Goal: Information Seeking & Learning: Learn about a topic

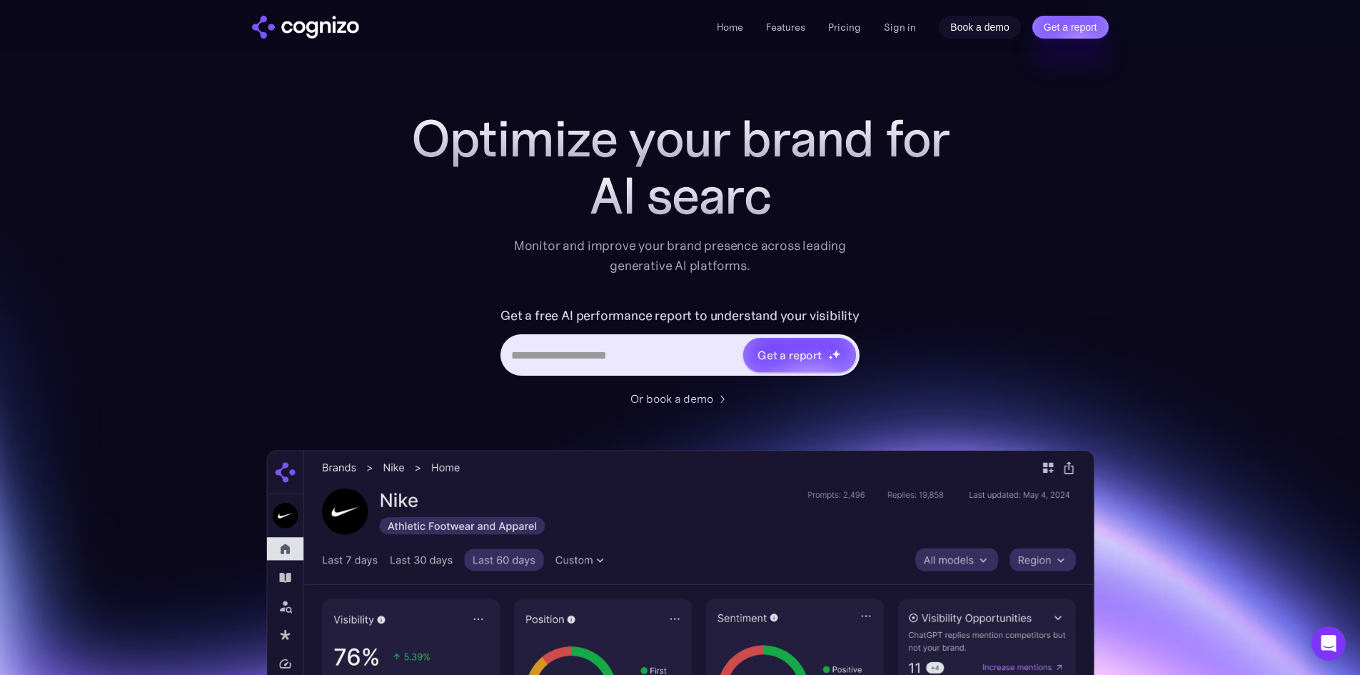
click at [960, 29] on link "Book a demo" at bounding box center [980, 27] width 82 height 23
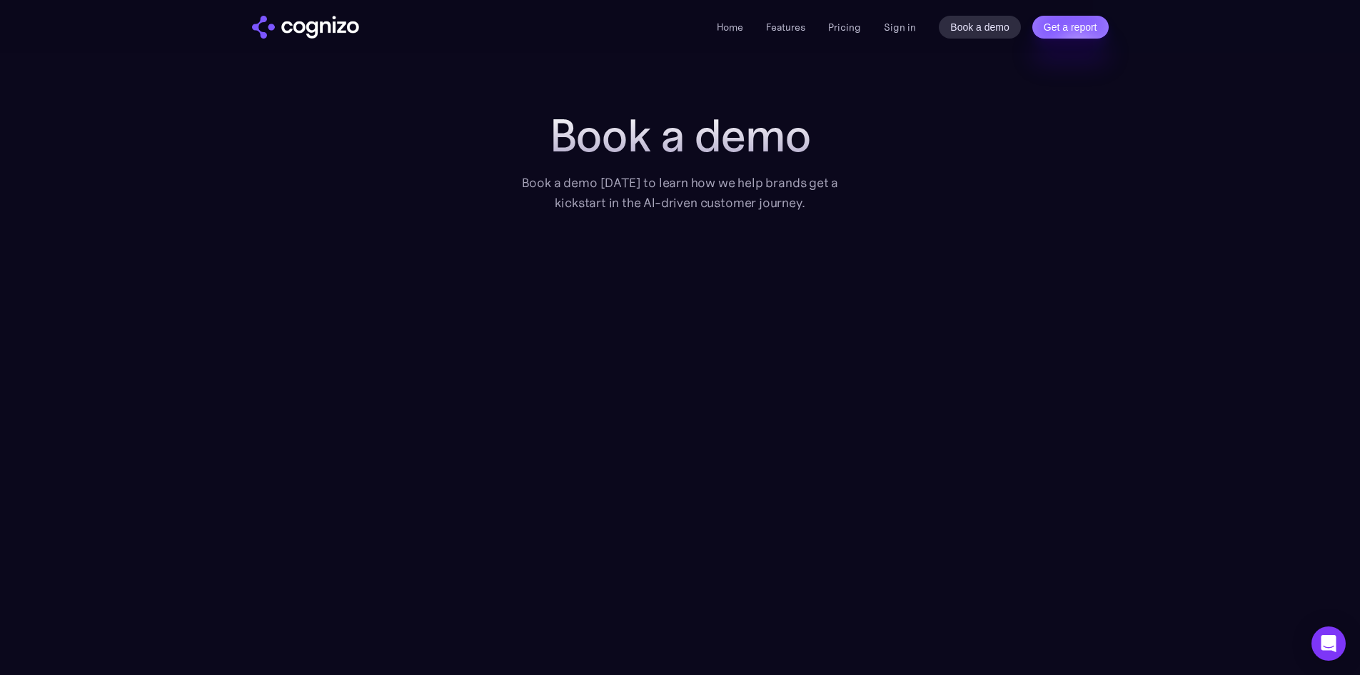
click at [313, 31] on img "home" at bounding box center [305, 27] width 107 height 23
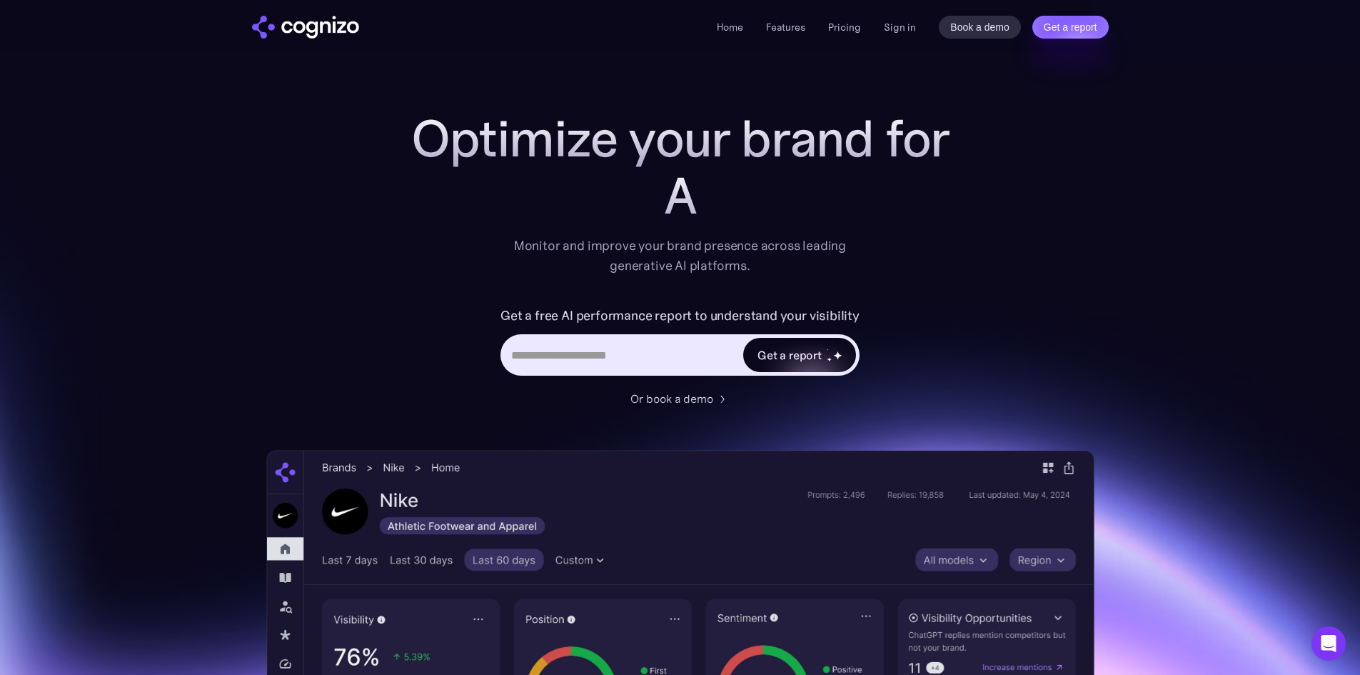
click at [803, 353] on div "Get a report" at bounding box center [790, 354] width 64 height 17
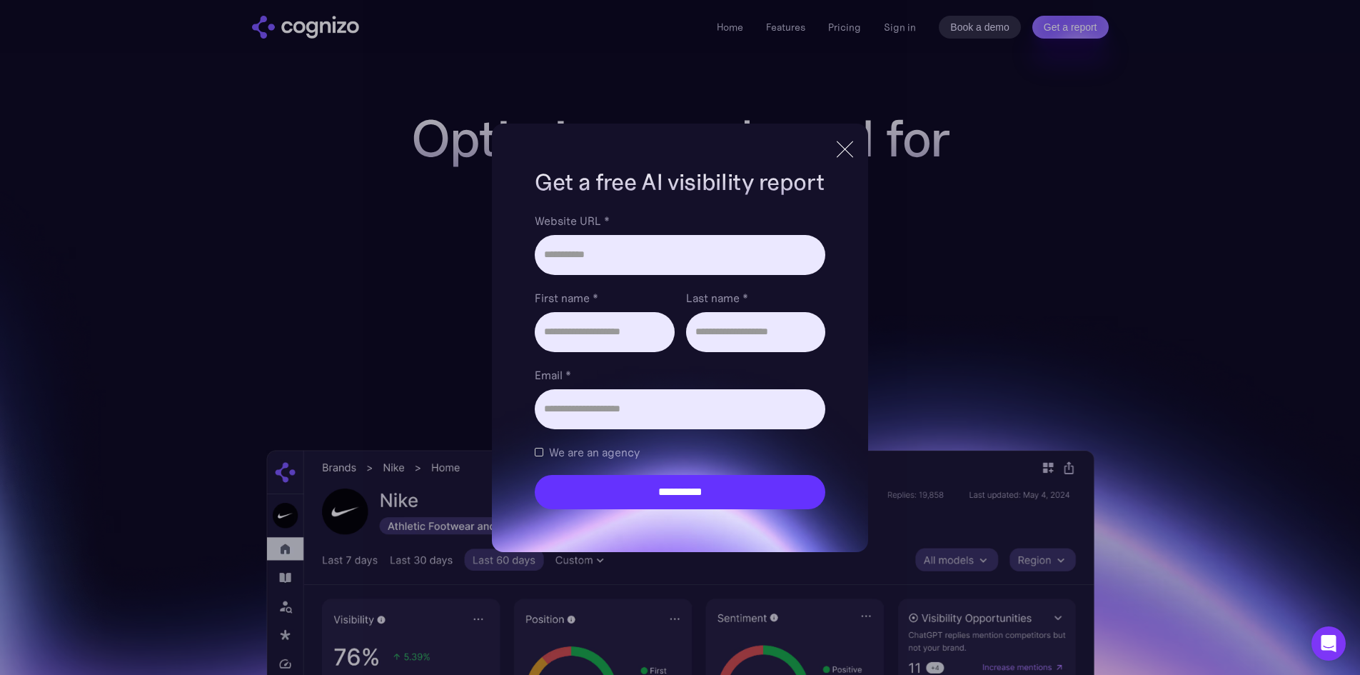
click at [854, 155] on div at bounding box center [845, 149] width 24 height 26
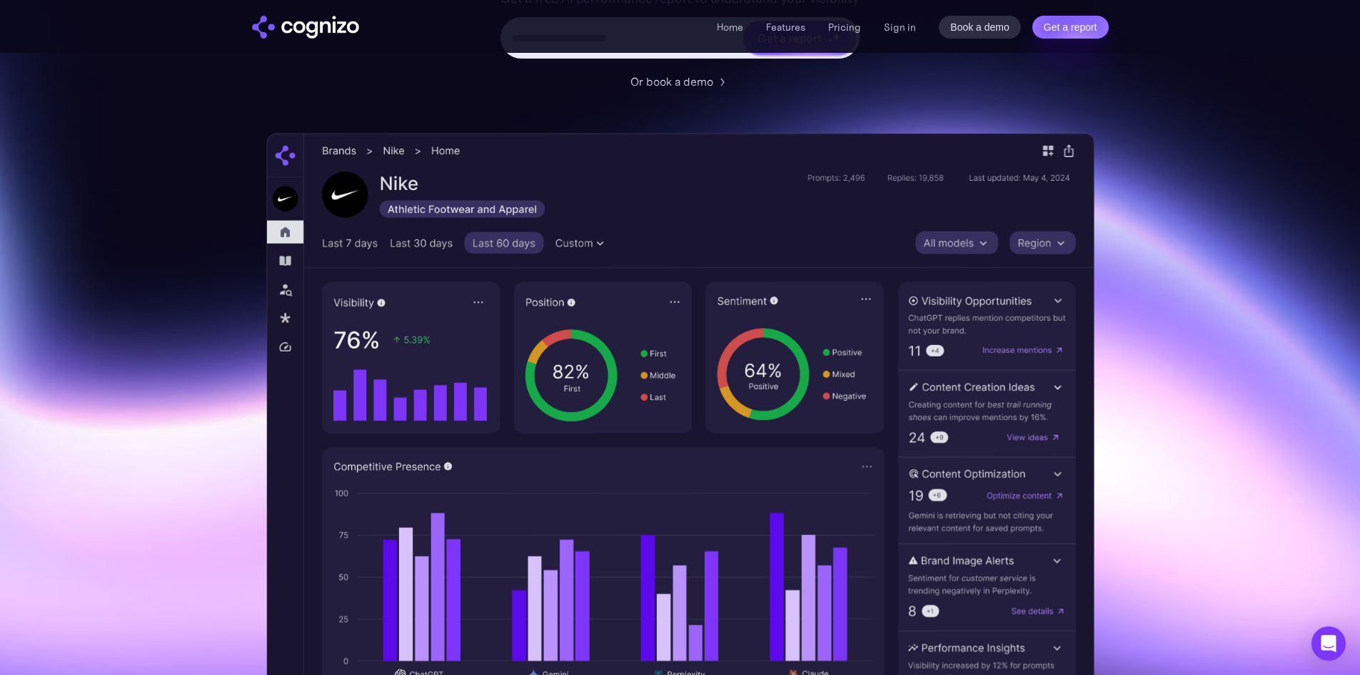
scroll to position [428, 0]
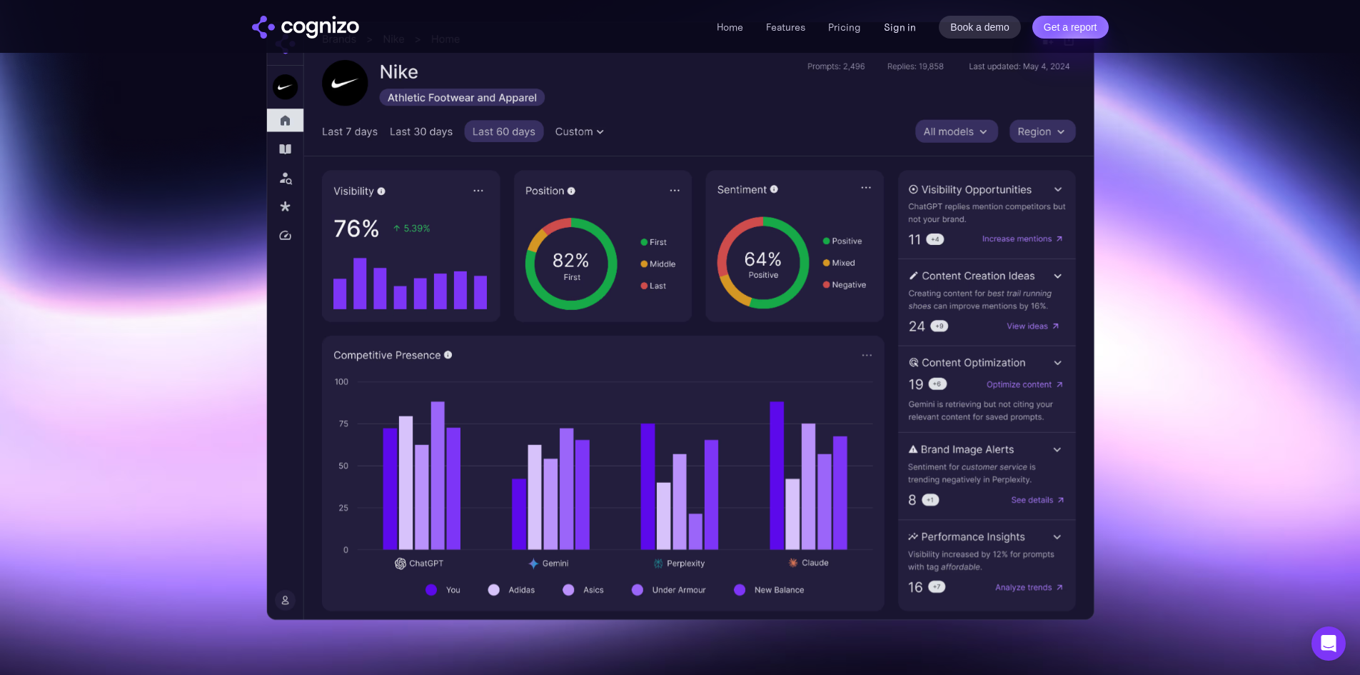
click at [913, 34] on link "Sign in" at bounding box center [900, 27] width 32 height 17
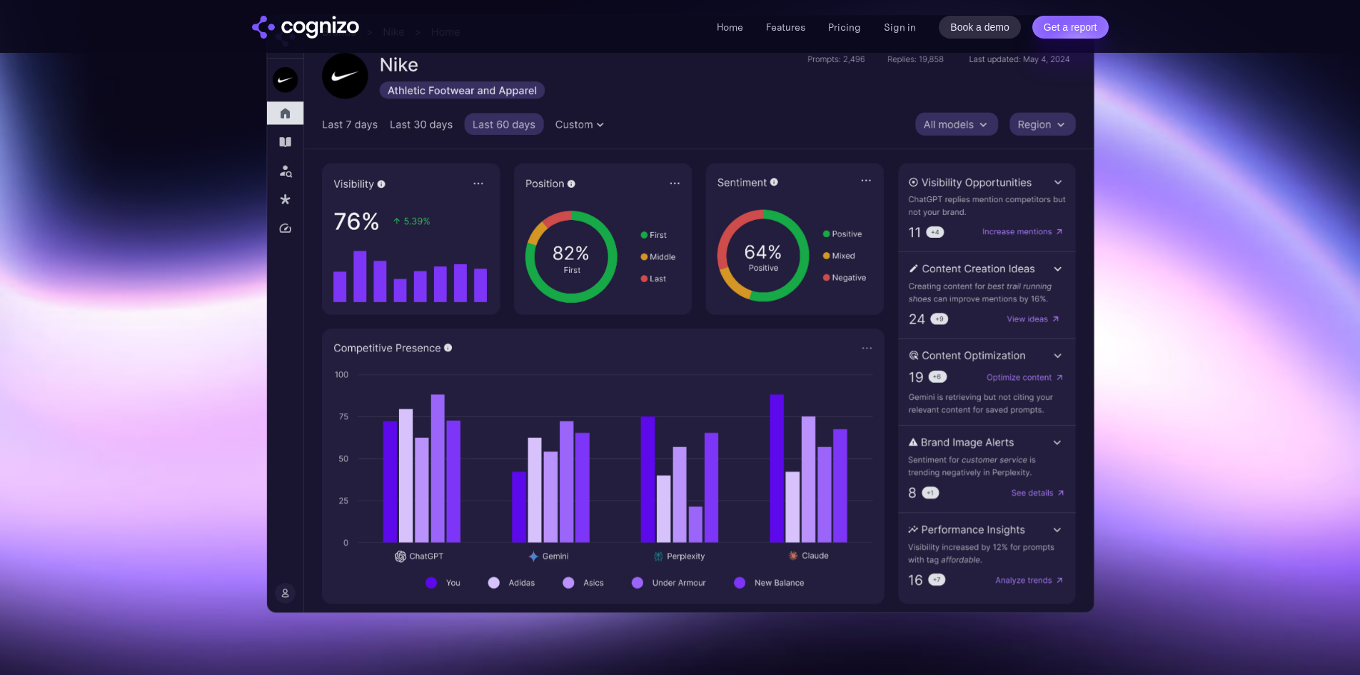
scroll to position [428, 0]
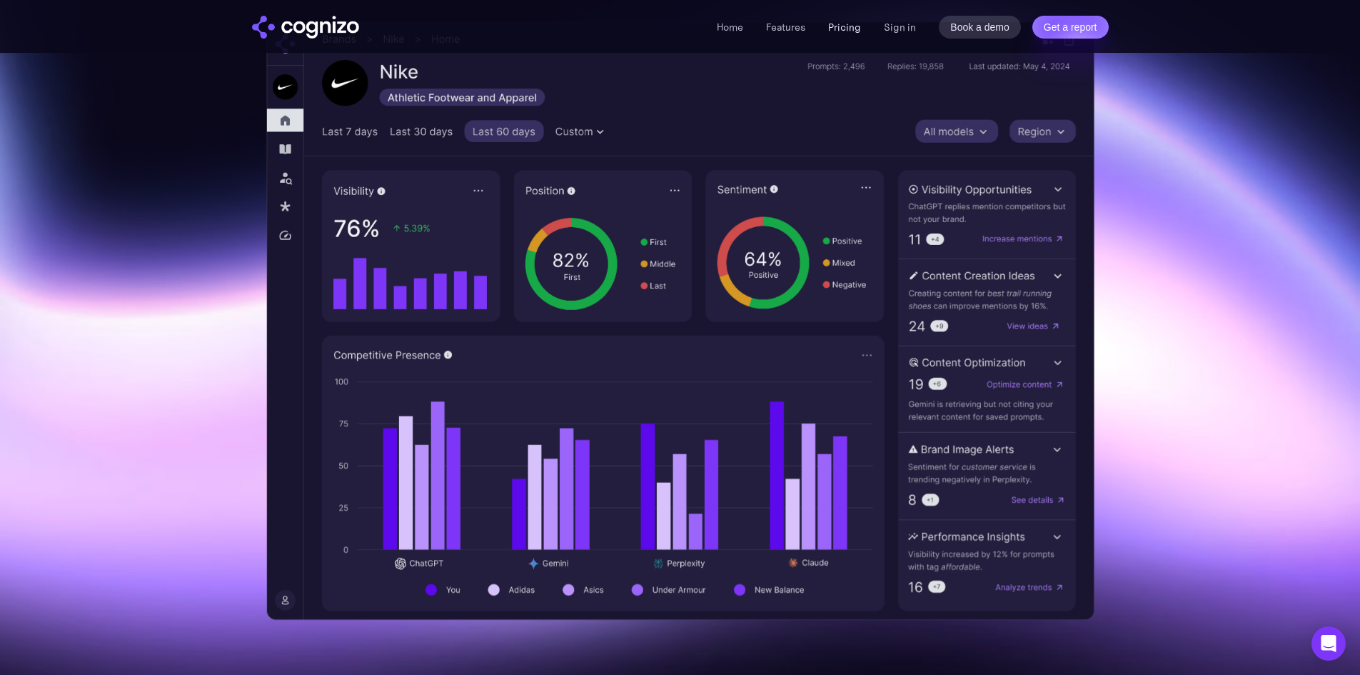
click at [855, 26] on link "Pricing" at bounding box center [844, 27] width 33 height 13
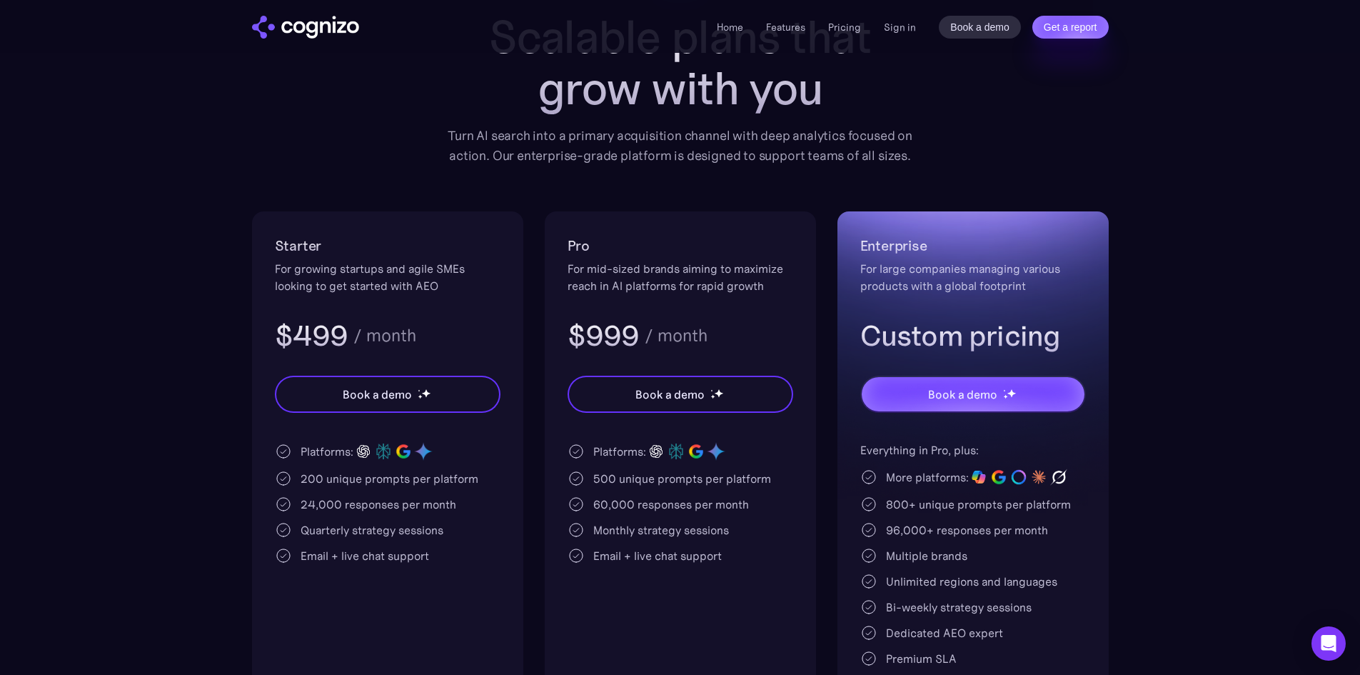
scroll to position [286, 0]
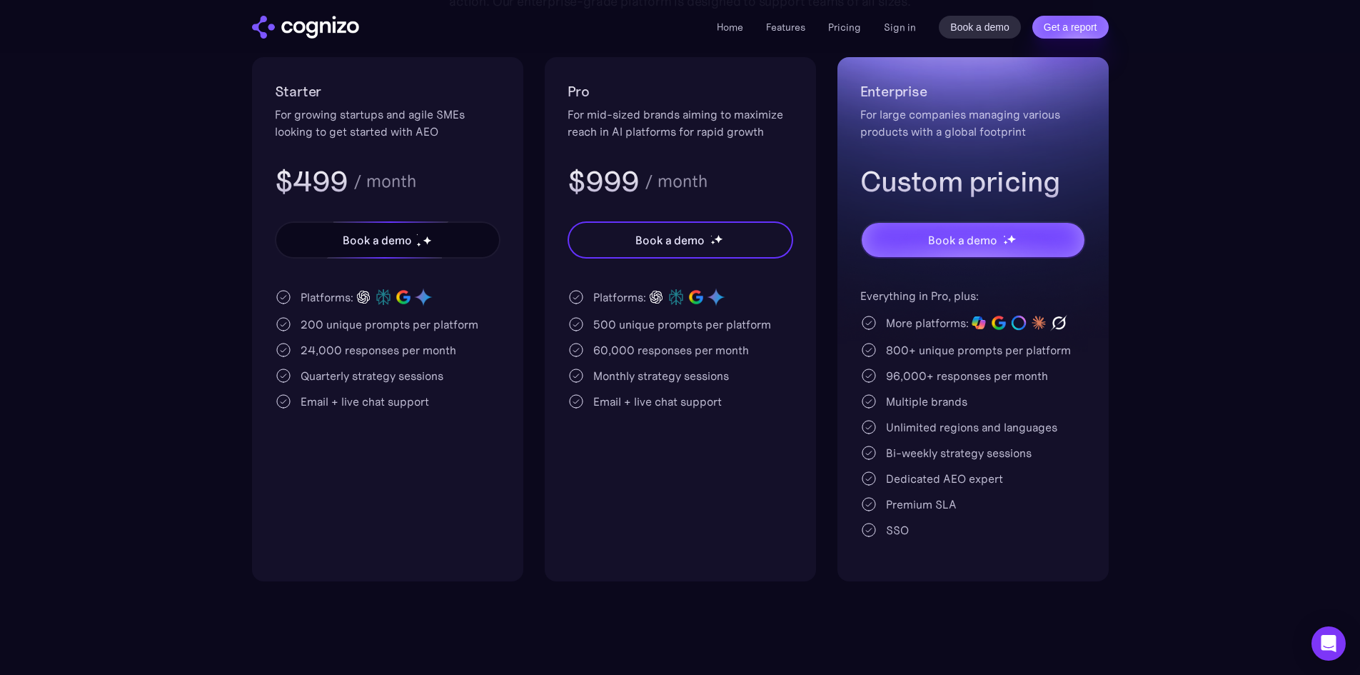
click at [427, 251] on div "Book a demo" at bounding box center [387, 240] width 223 height 34
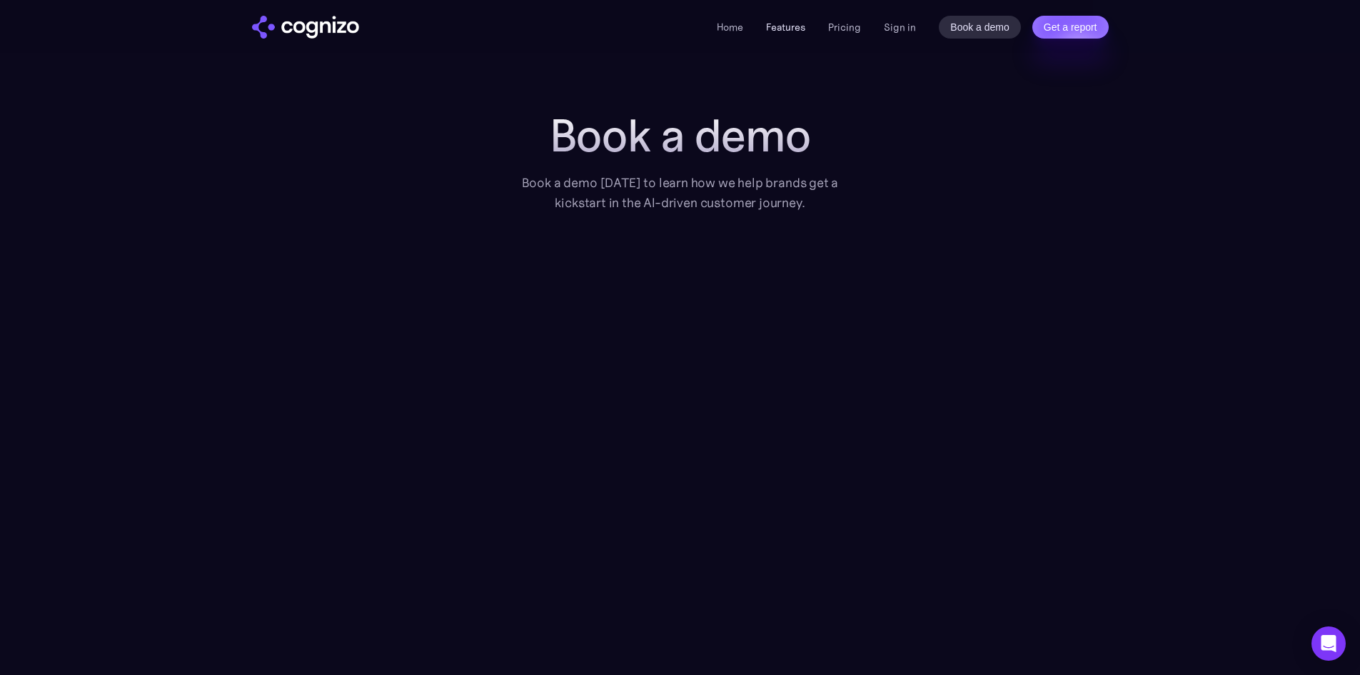
click at [781, 31] on link "Features" at bounding box center [785, 27] width 39 height 13
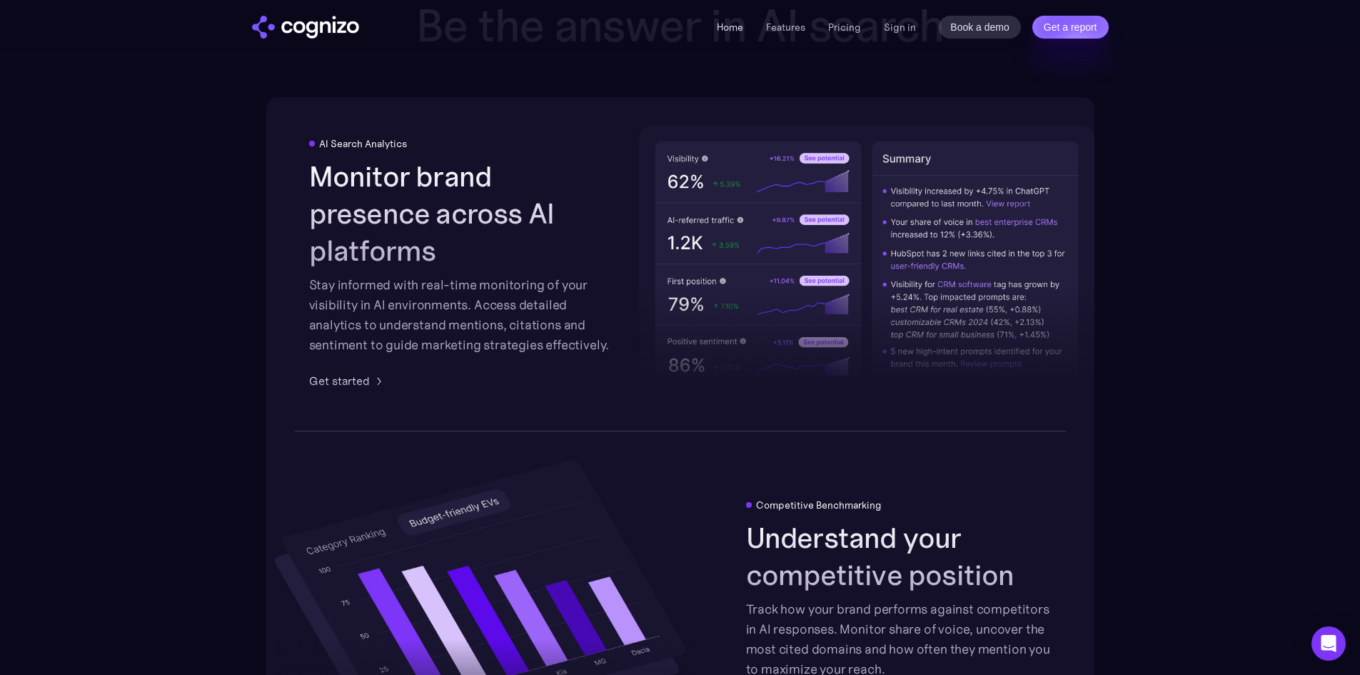
click at [727, 25] on link "Home" at bounding box center [730, 27] width 26 height 13
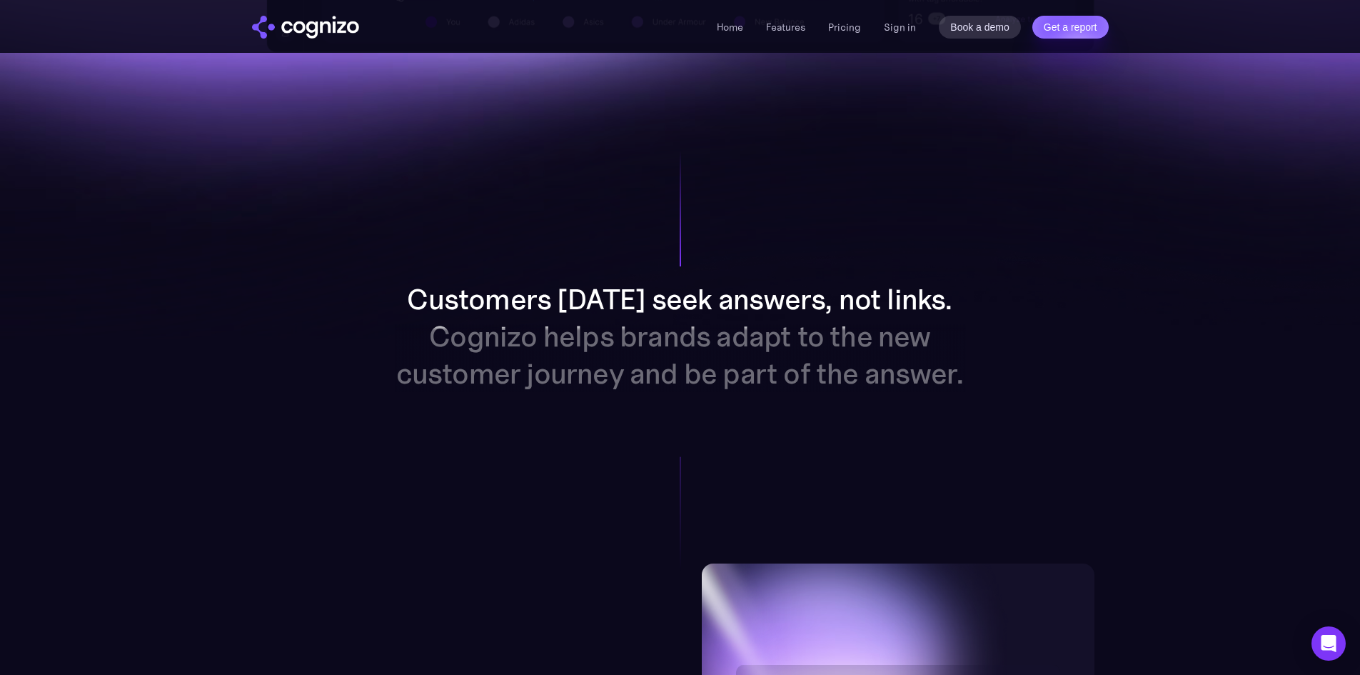
scroll to position [1071, 0]
